Goal: Transaction & Acquisition: Purchase product/service

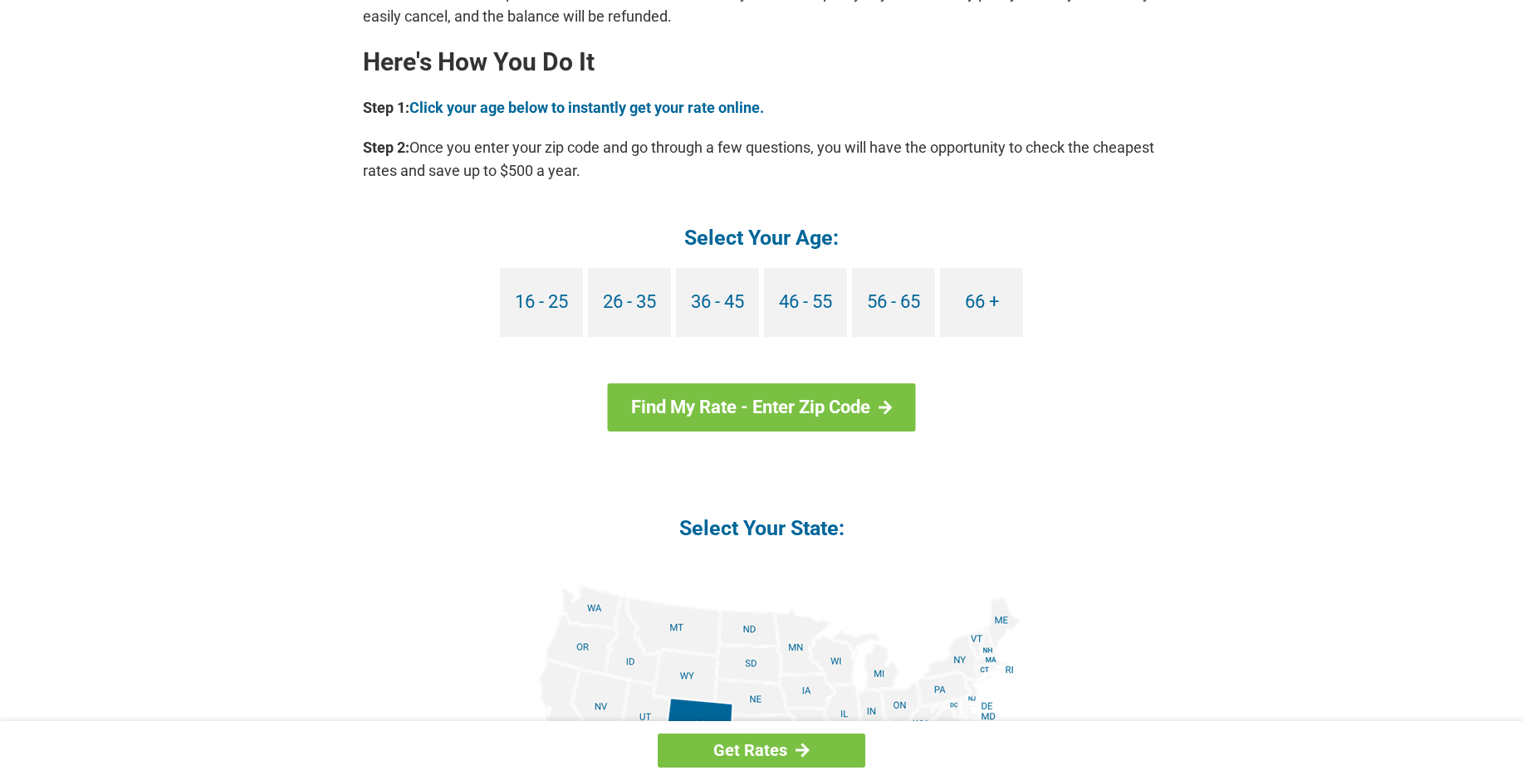
scroll to position [1577, 0]
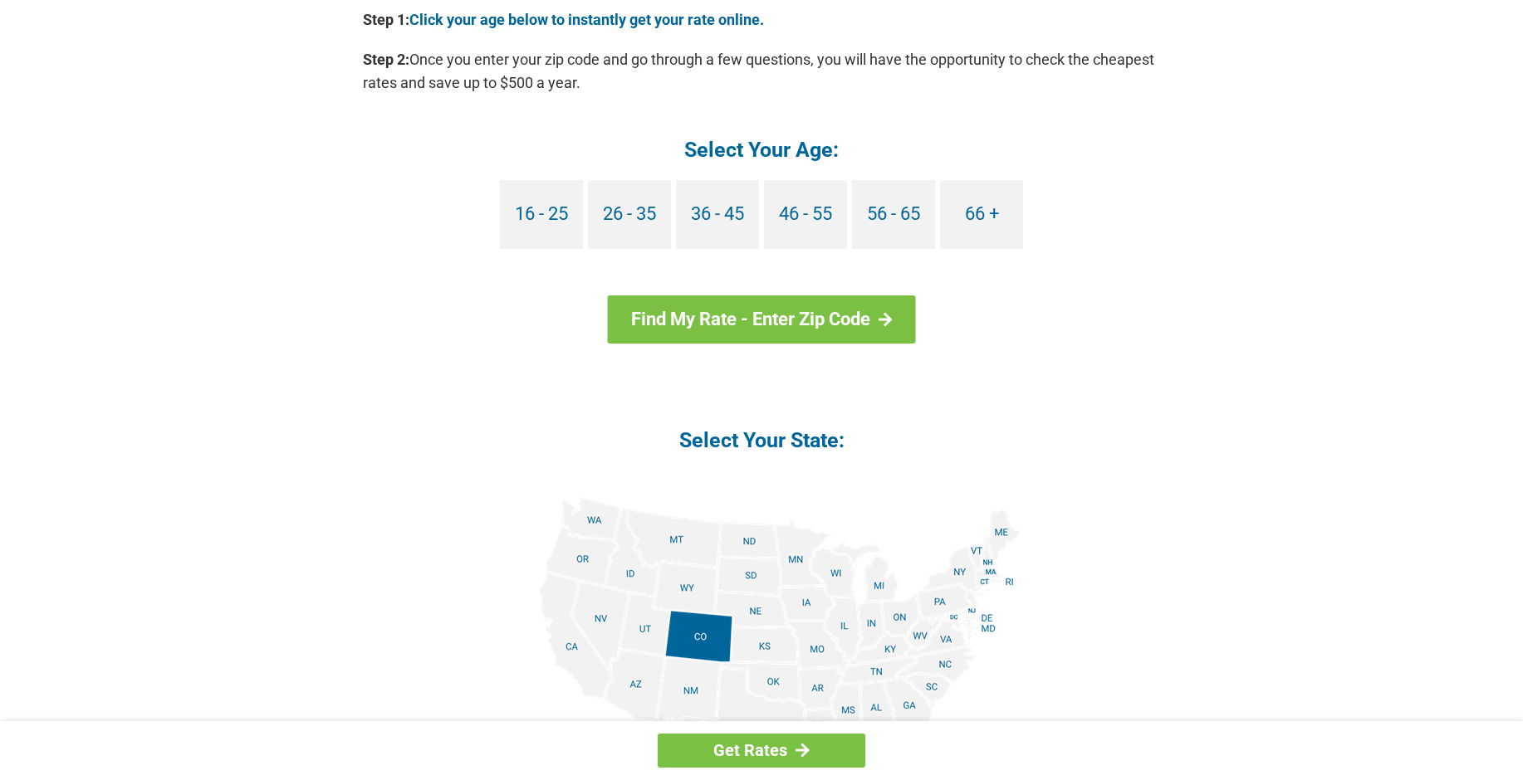
click at [915, 630] on img at bounding box center [761, 684] width 518 height 374
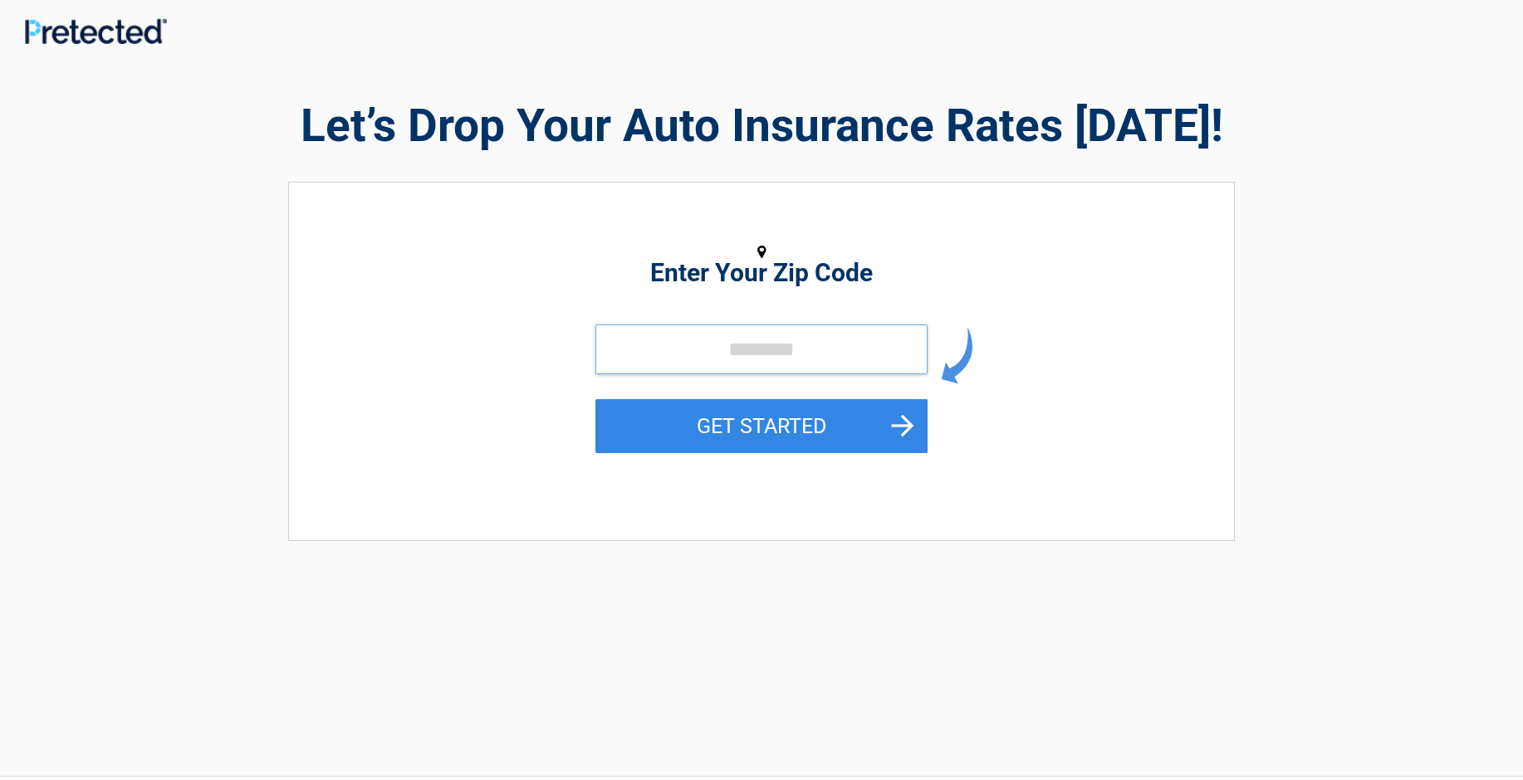
click at [647, 345] on input "tel" at bounding box center [761, 350] width 332 height 50
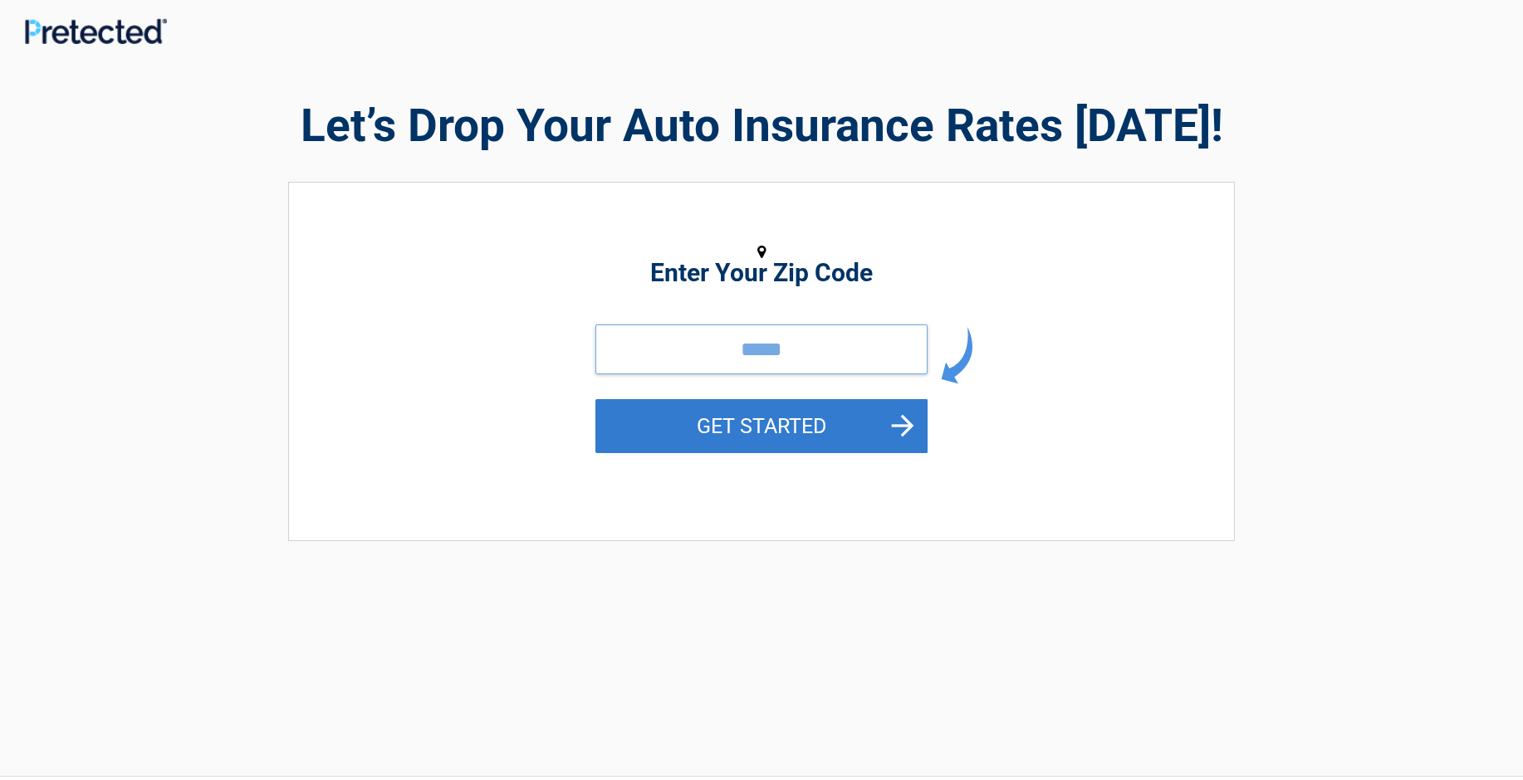
type input "*****"
click at [796, 417] on button "GET STARTED" at bounding box center [761, 426] width 332 height 54
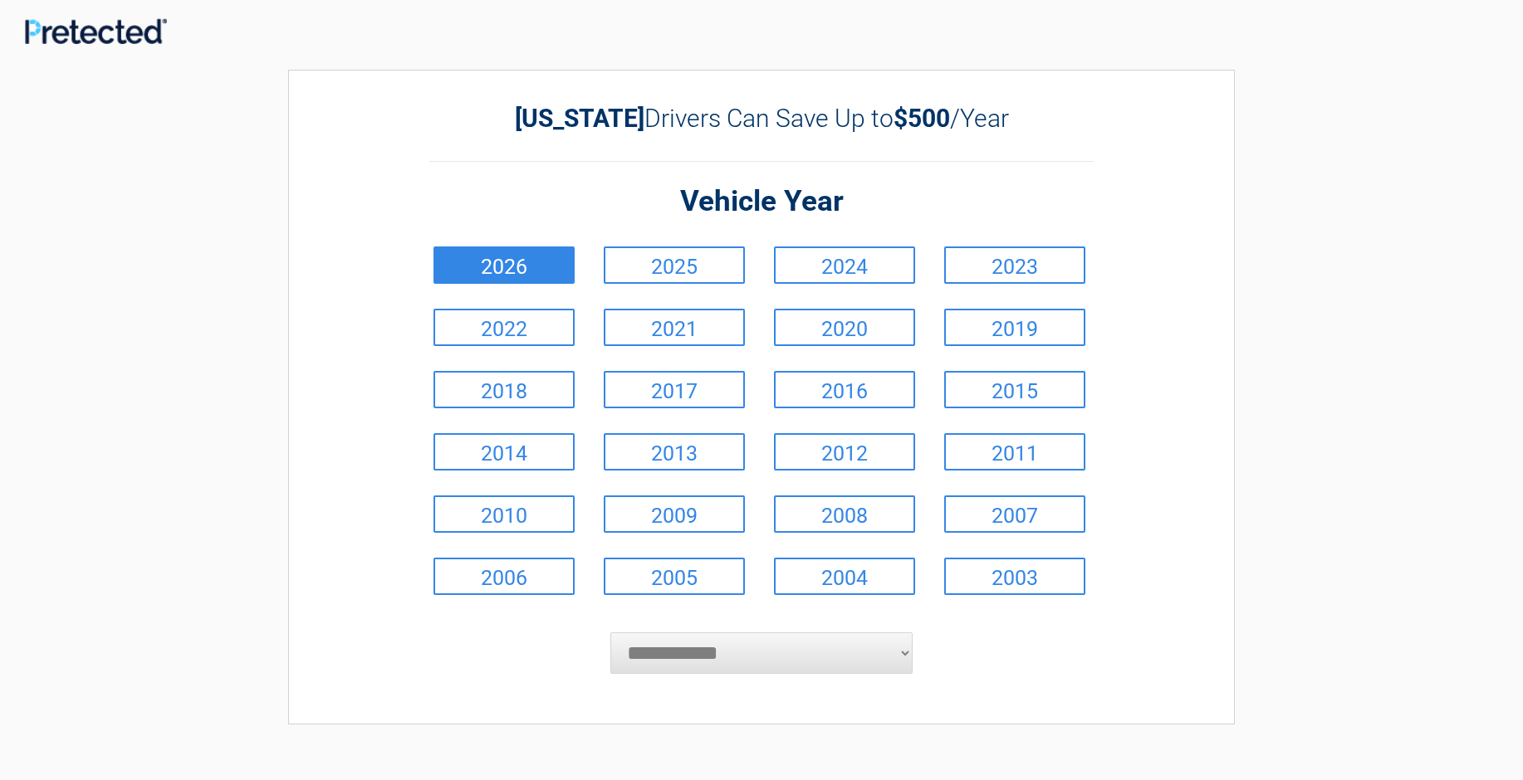
click at [511, 262] on link "2026" at bounding box center [503, 265] width 141 height 37
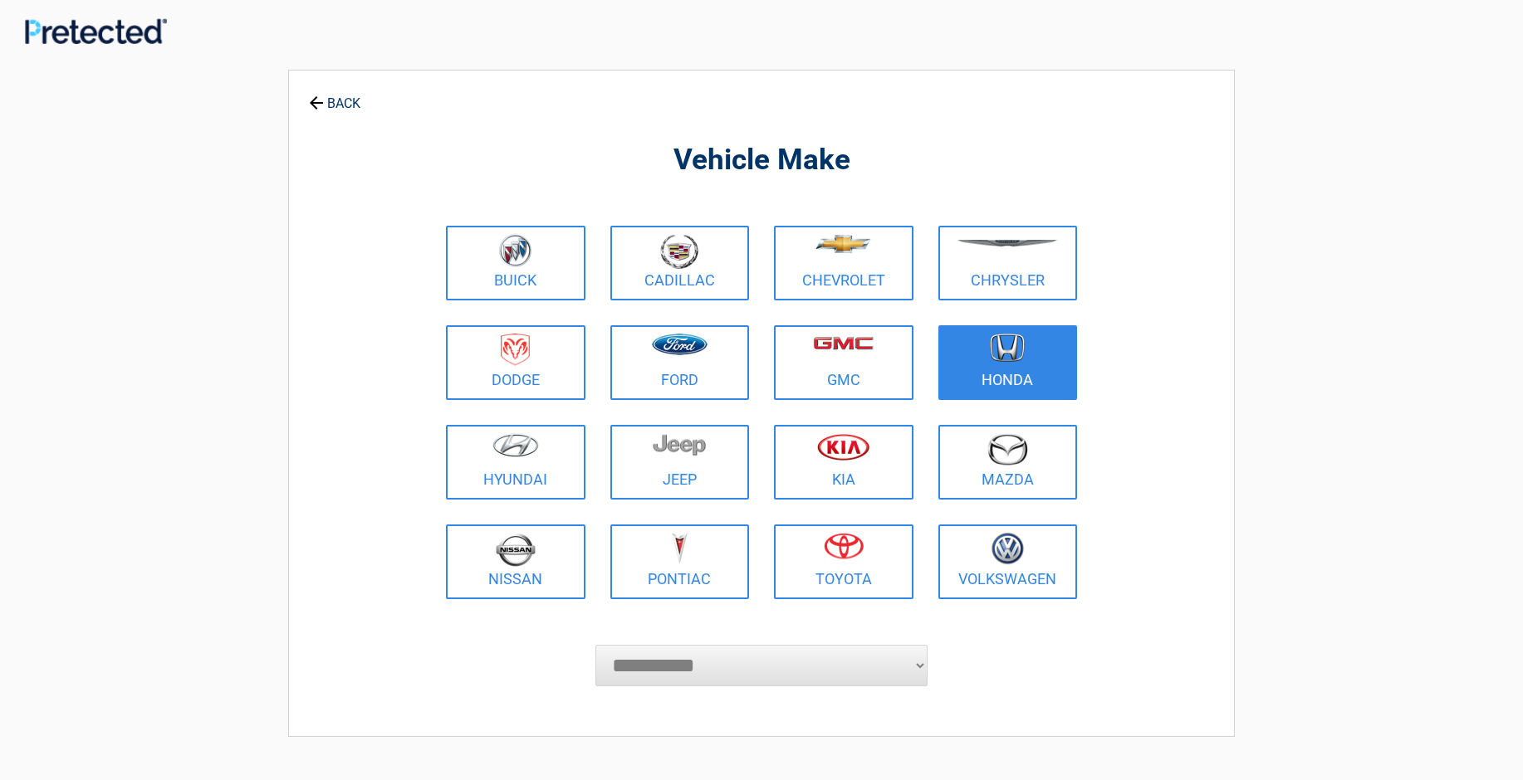
click at [1016, 357] on img at bounding box center [1007, 348] width 35 height 29
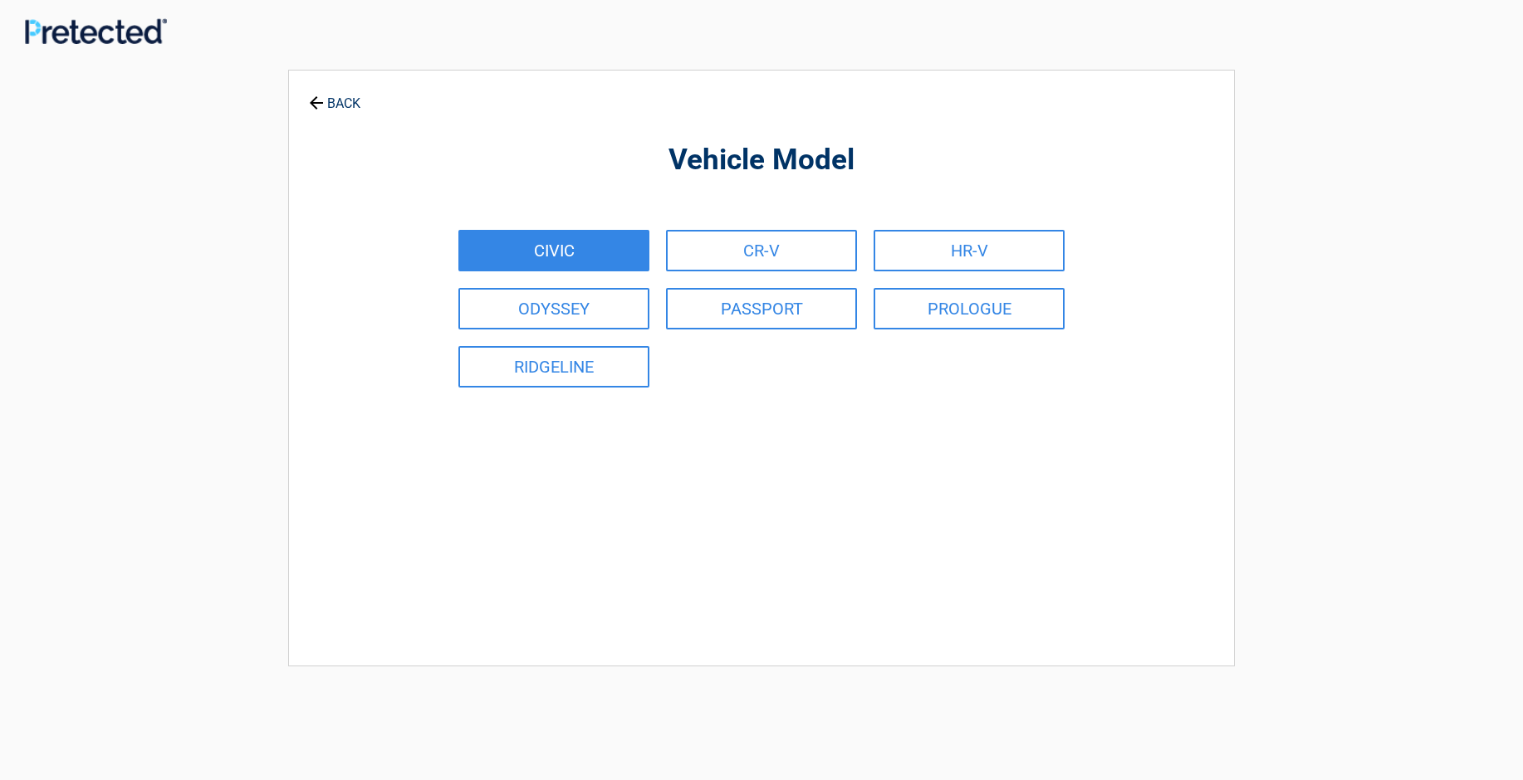
click at [543, 249] on link "CIVIC" at bounding box center [553, 251] width 191 height 42
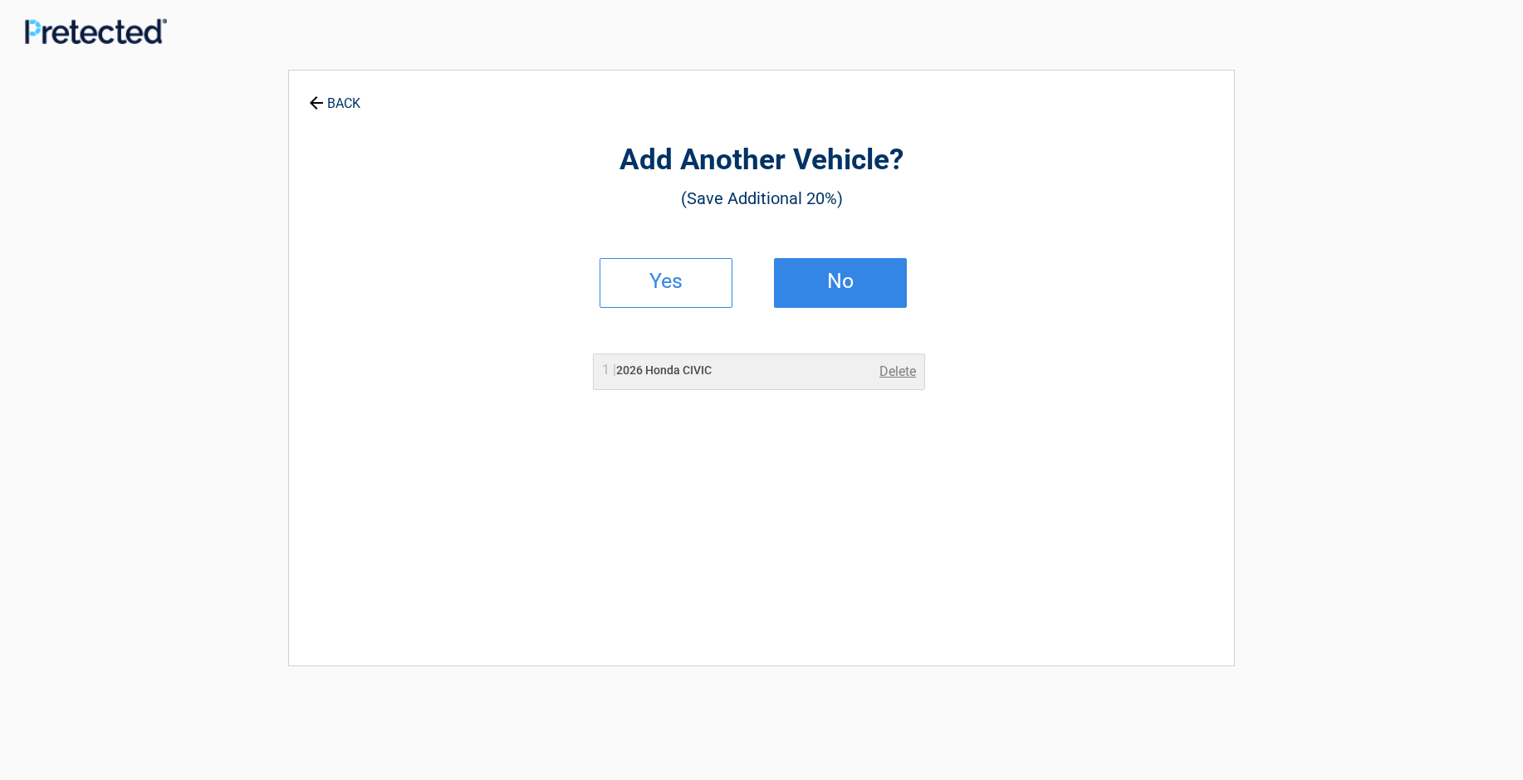
click at [814, 268] on link "No" at bounding box center [840, 283] width 133 height 50
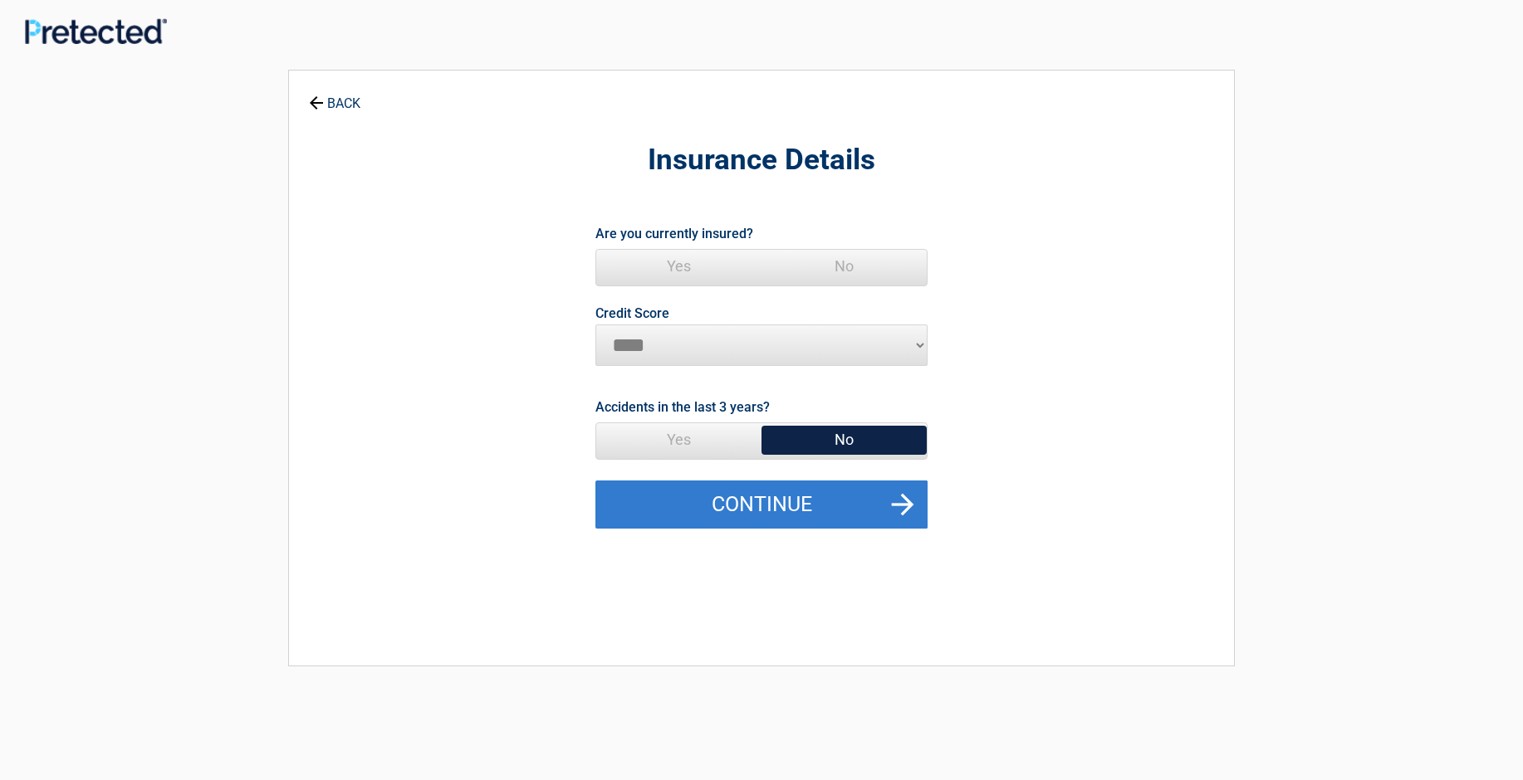
click at [899, 495] on button "Continue" at bounding box center [761, 505] width 332 height 48
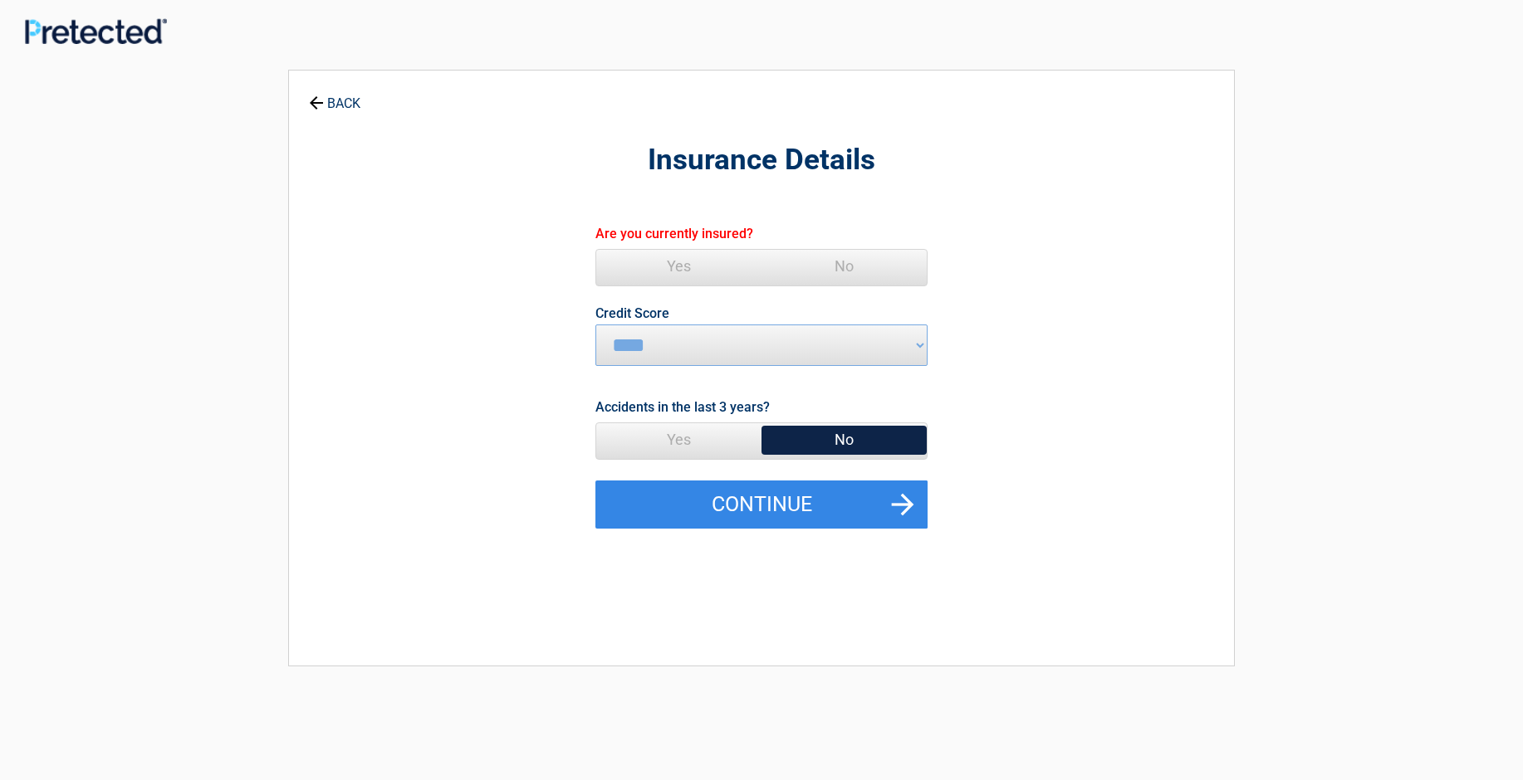
click at [675, 260] on span "Yes" at bounding box center [678, 266] width 165 height 33
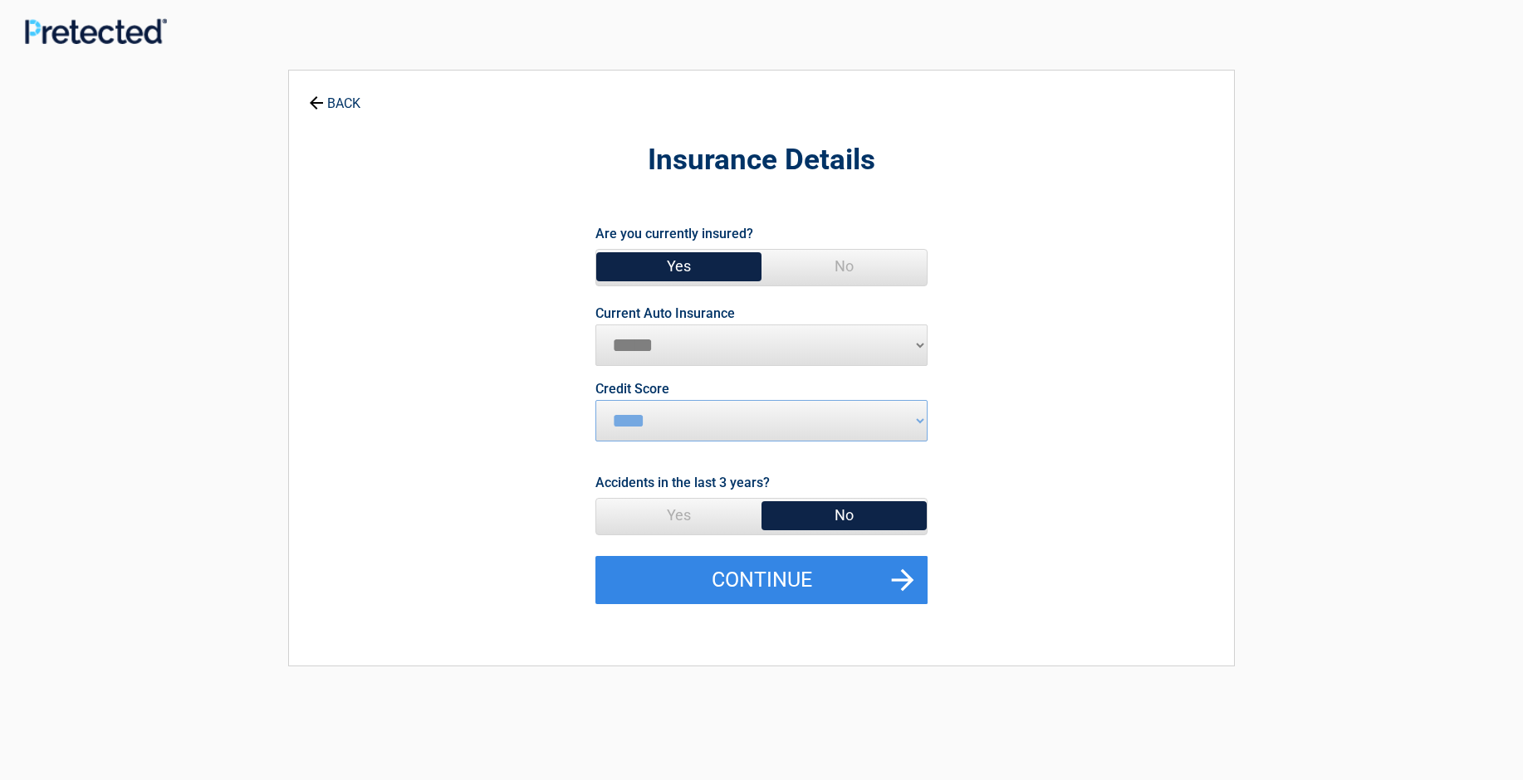
click at [682, 261] on span "Yes" at bounding box center [678, 266] width 165 height 33
